Goal: Find specific page/section: Find specific page/section

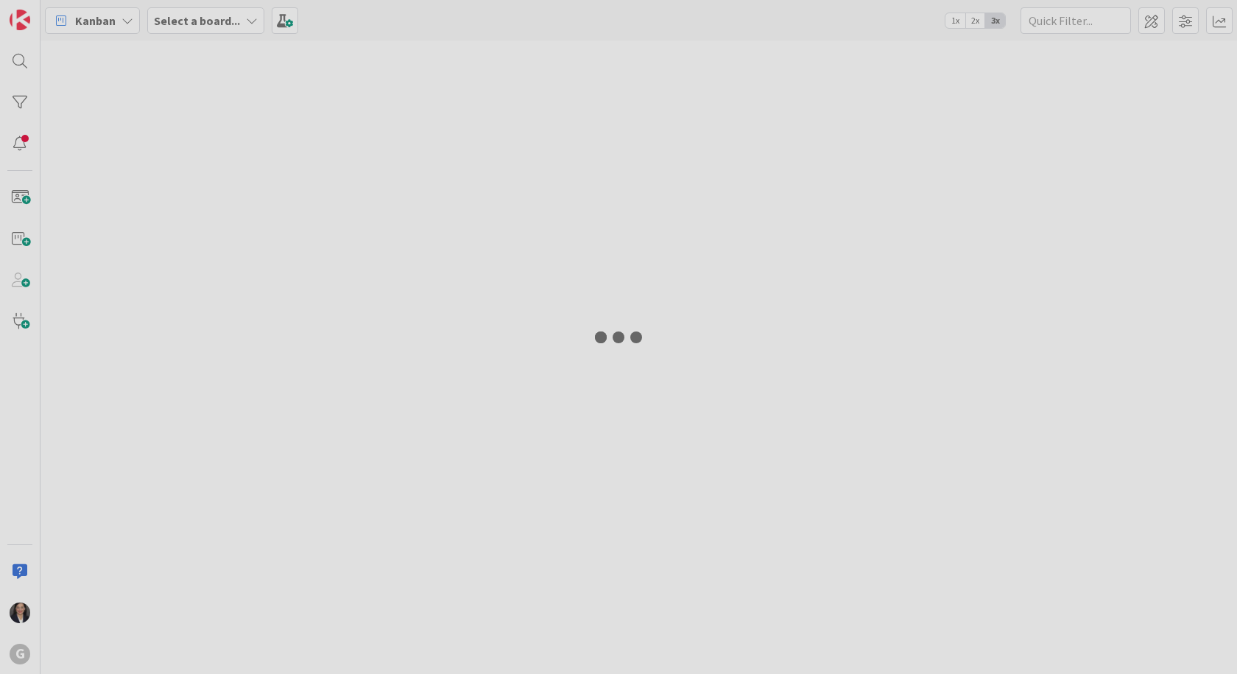
type input "[PERSON_NAME]"
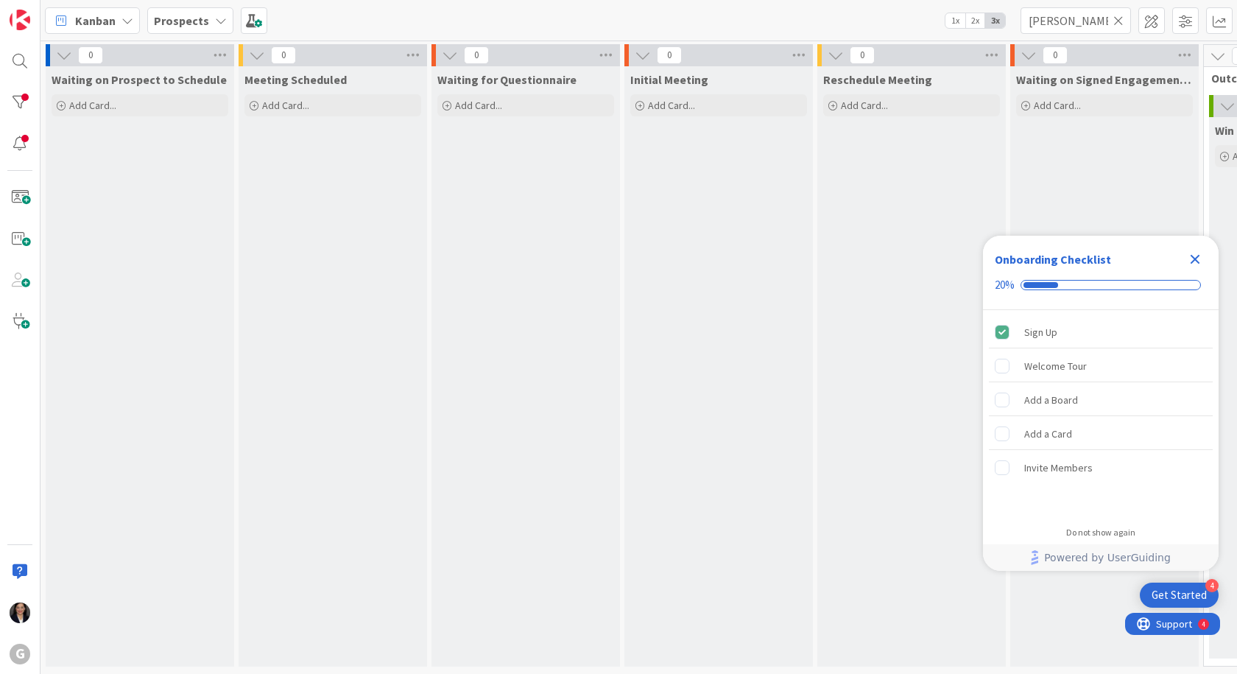
click at [1195, 262] on icon "Close Checklist" at bounding box center [1196, 259] width 18 height 18
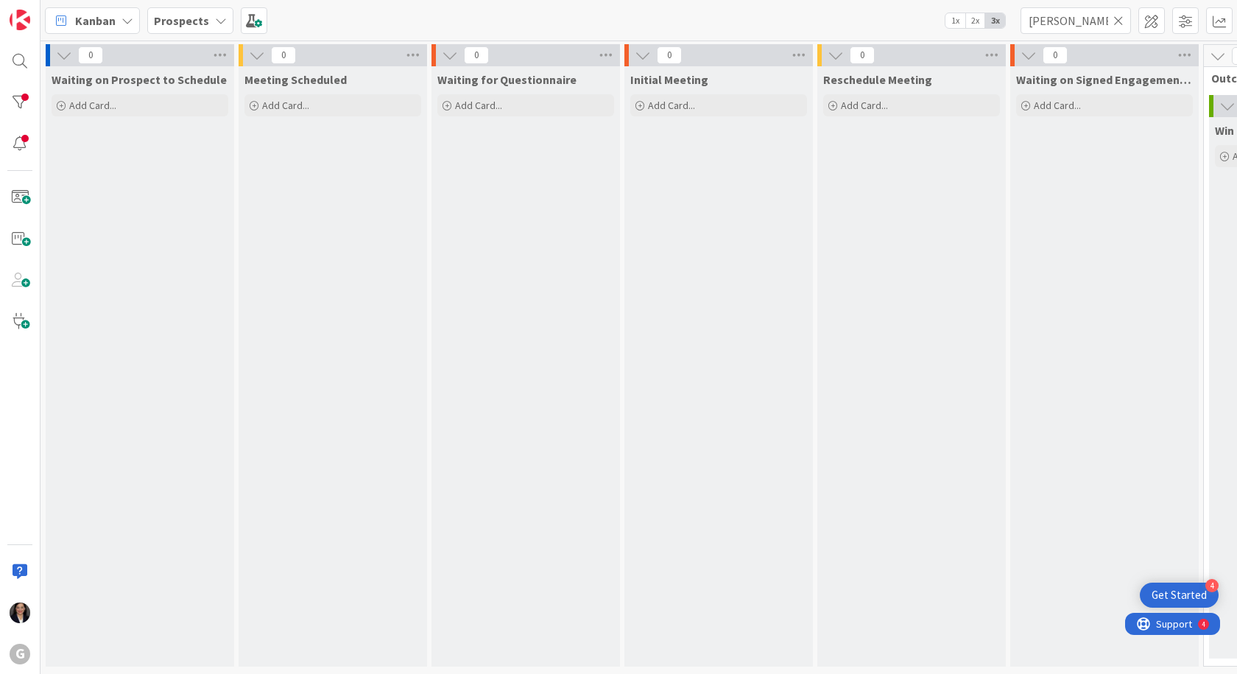
click at [185, 29] on span "Prospects" at bounding box center [181, 21] width 55 height 18
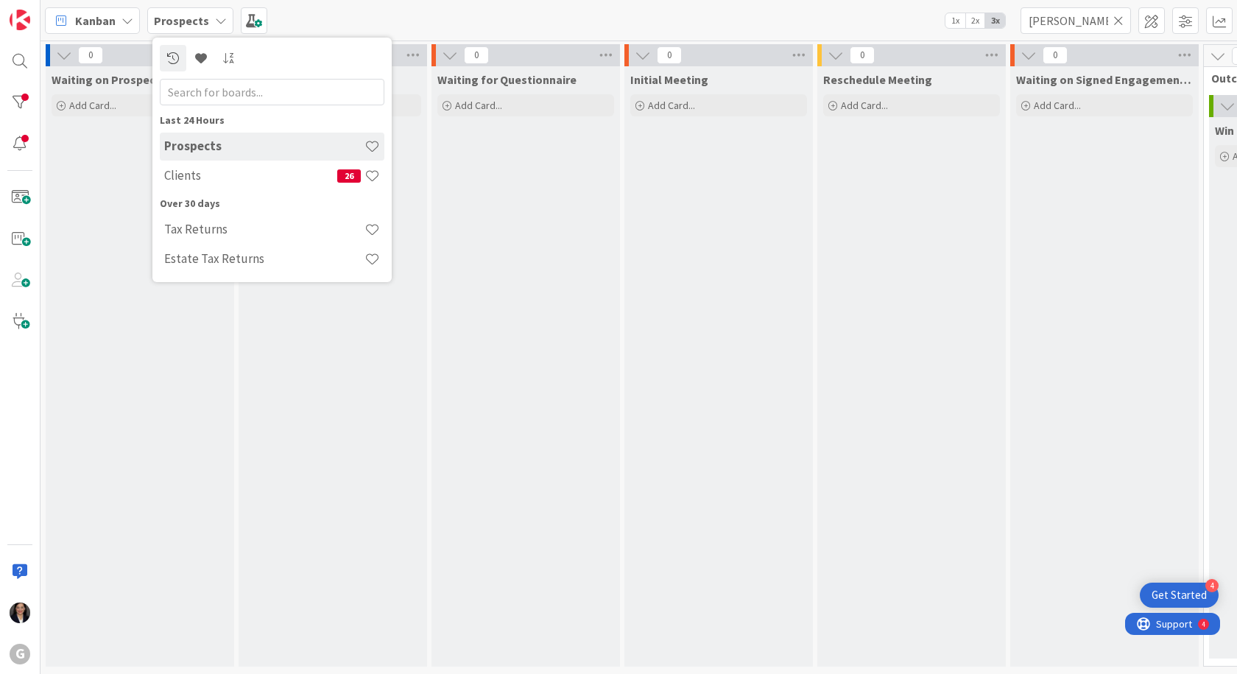
click at [206, 156] on div "Prospects" at bounding box center [272, 147] width 225 height 28
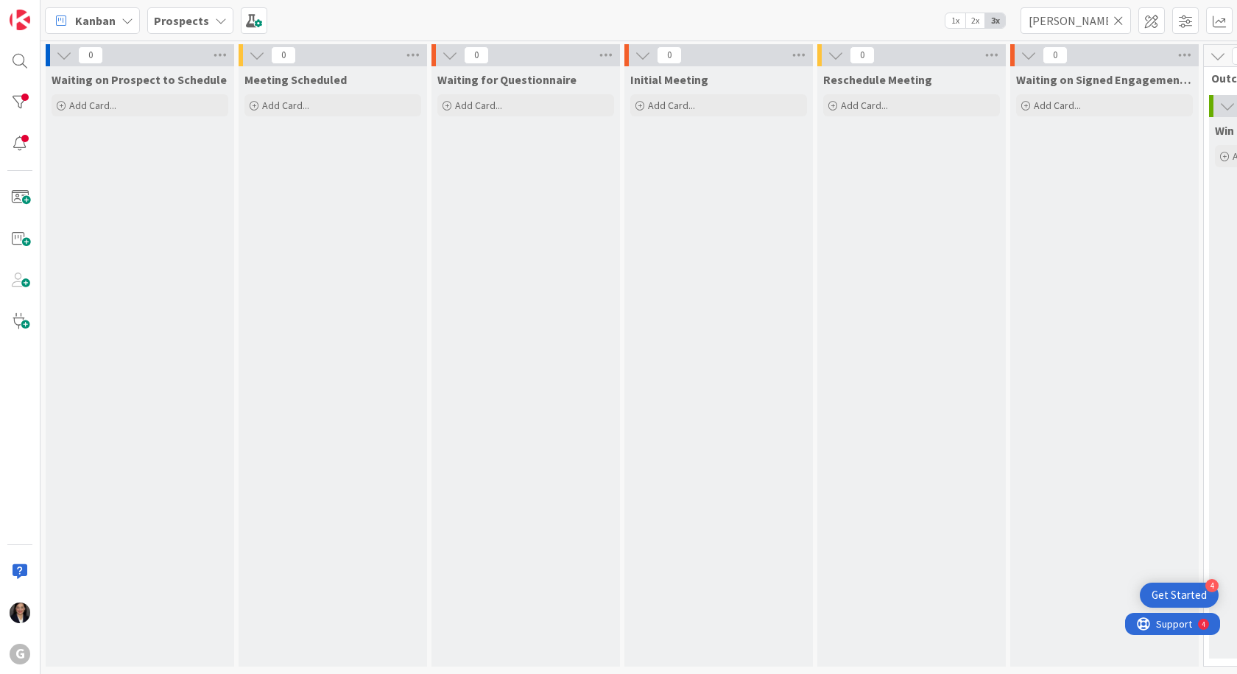
click at [169, 23] on b "Prospects" at bounding box center [181, 20] width 55 height 15
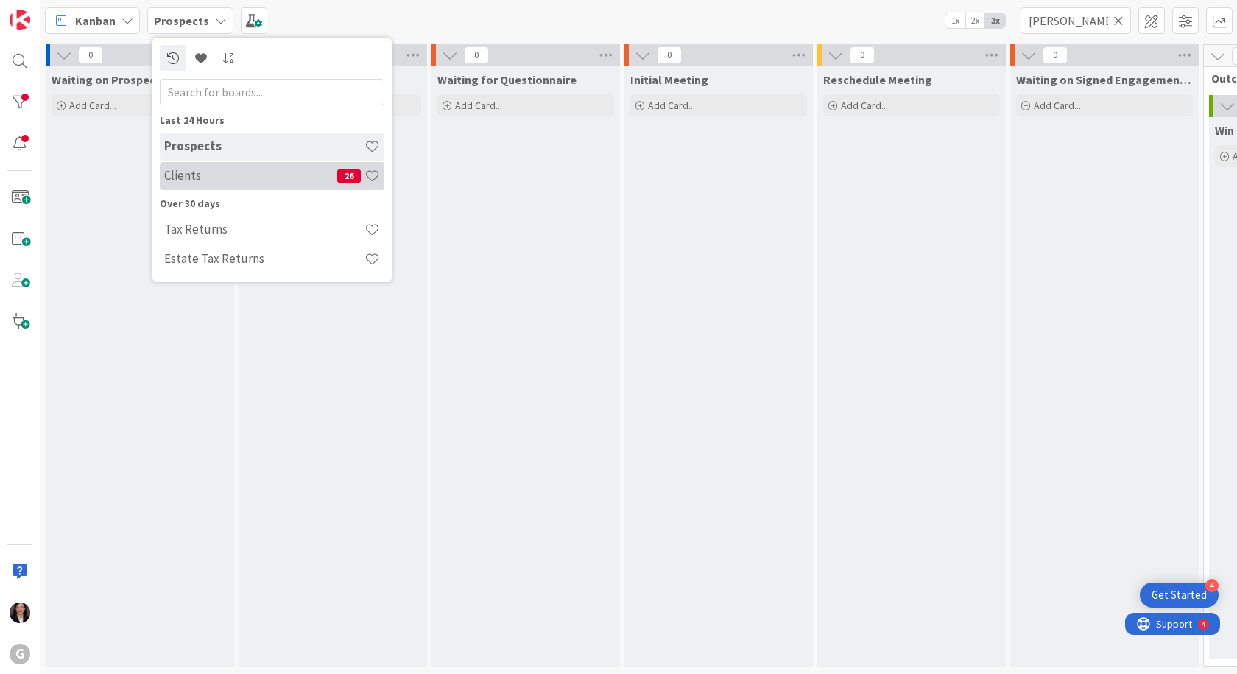
click at [199, 169] on h4 "Clients" at bounding box center [250, 175] width 173 height 15
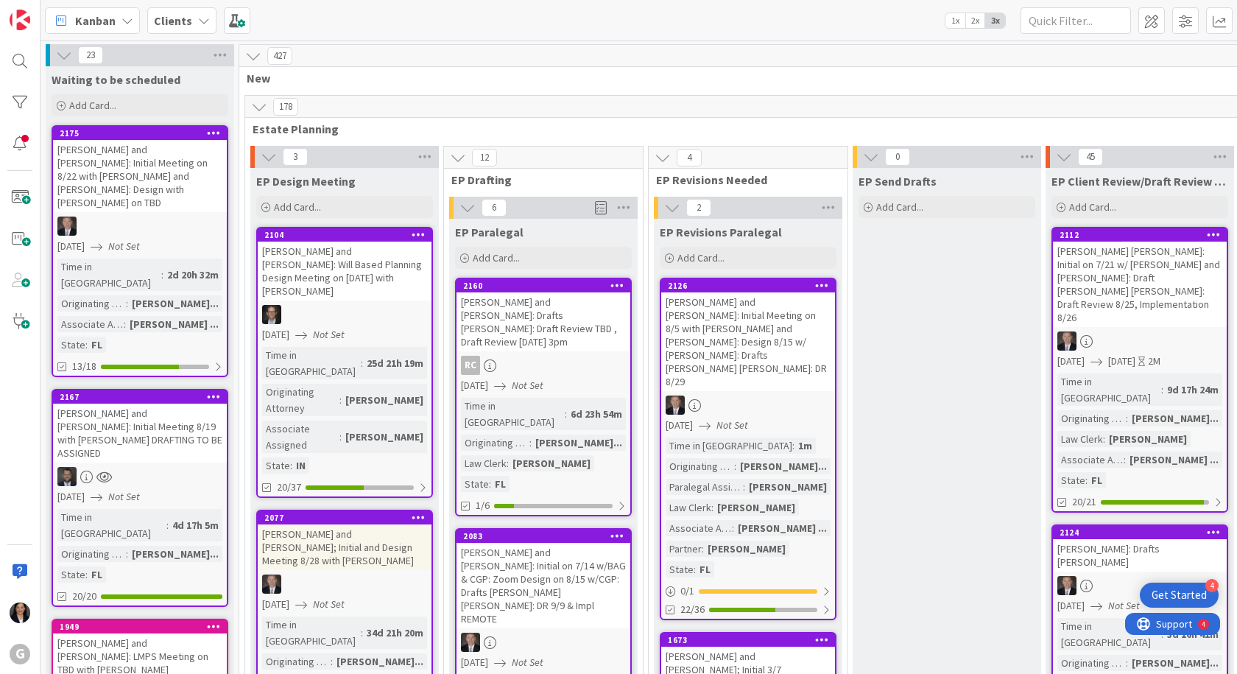
click at [175, 21] on b "Clients" at bounding box center [173, 20] width 38 height 15
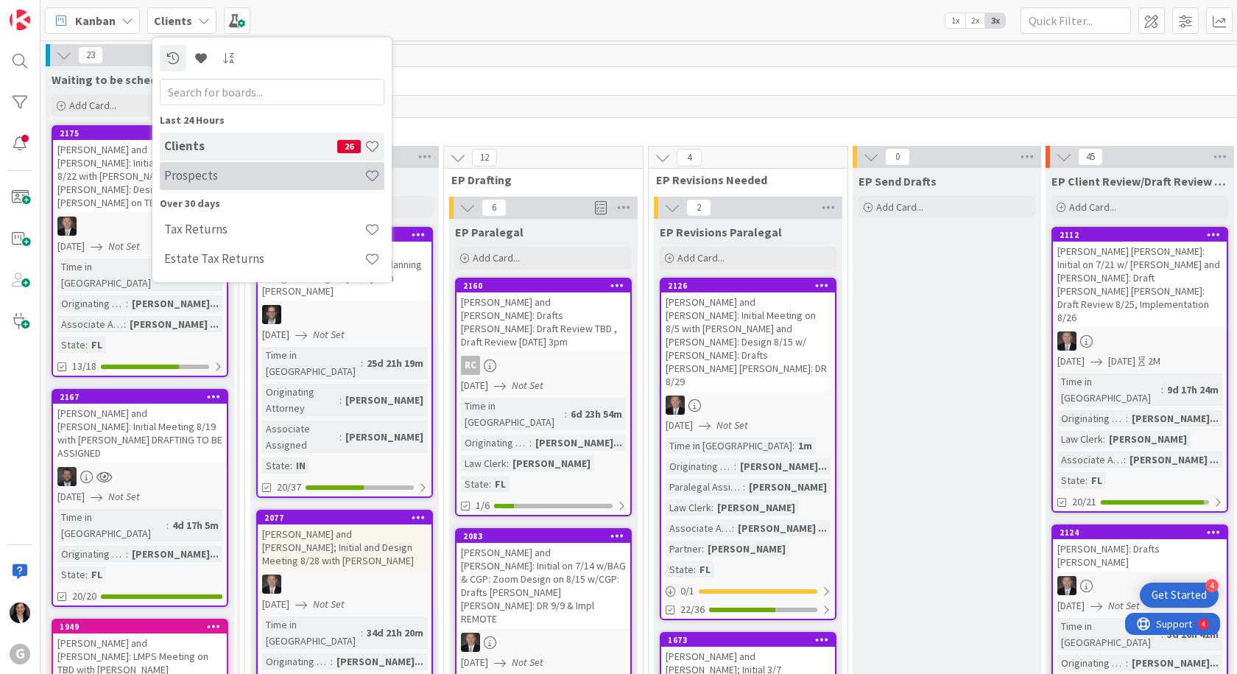
click at [209, 183] on h4 "Prospects" at bounding box center [264, 175] width 200 height 15
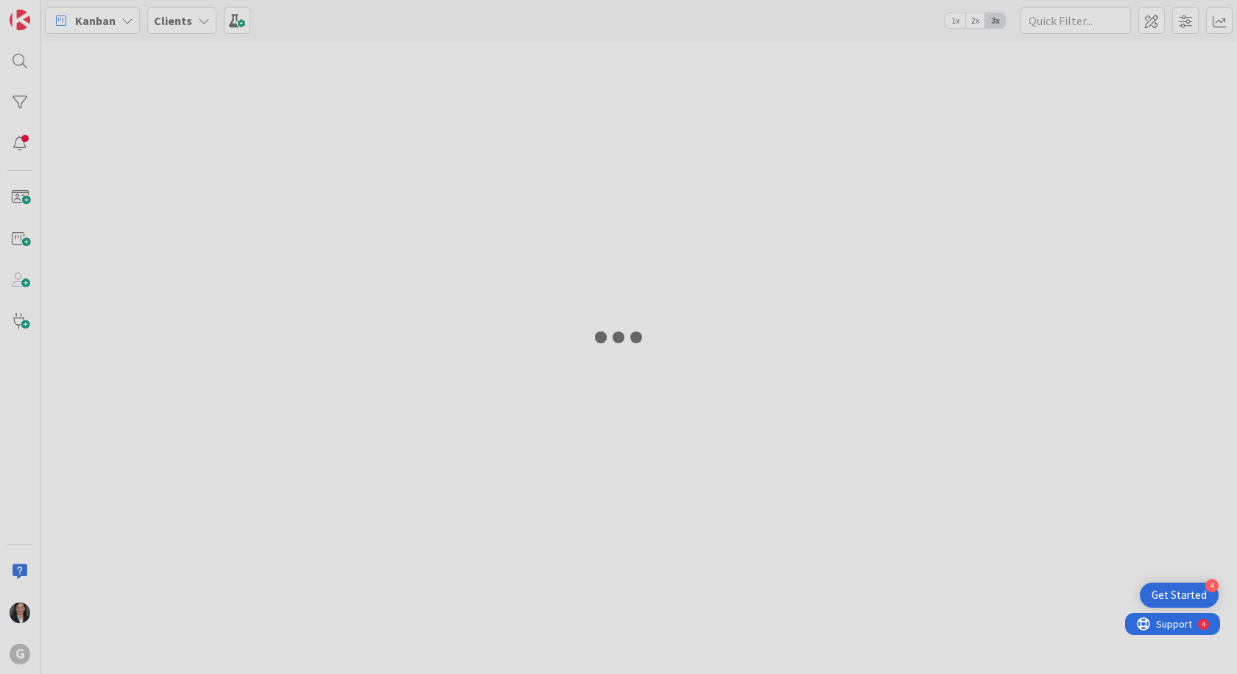
type input "[PERSON_NAME]"
